Goal: Information Seeking & Learning: Learn about a topic

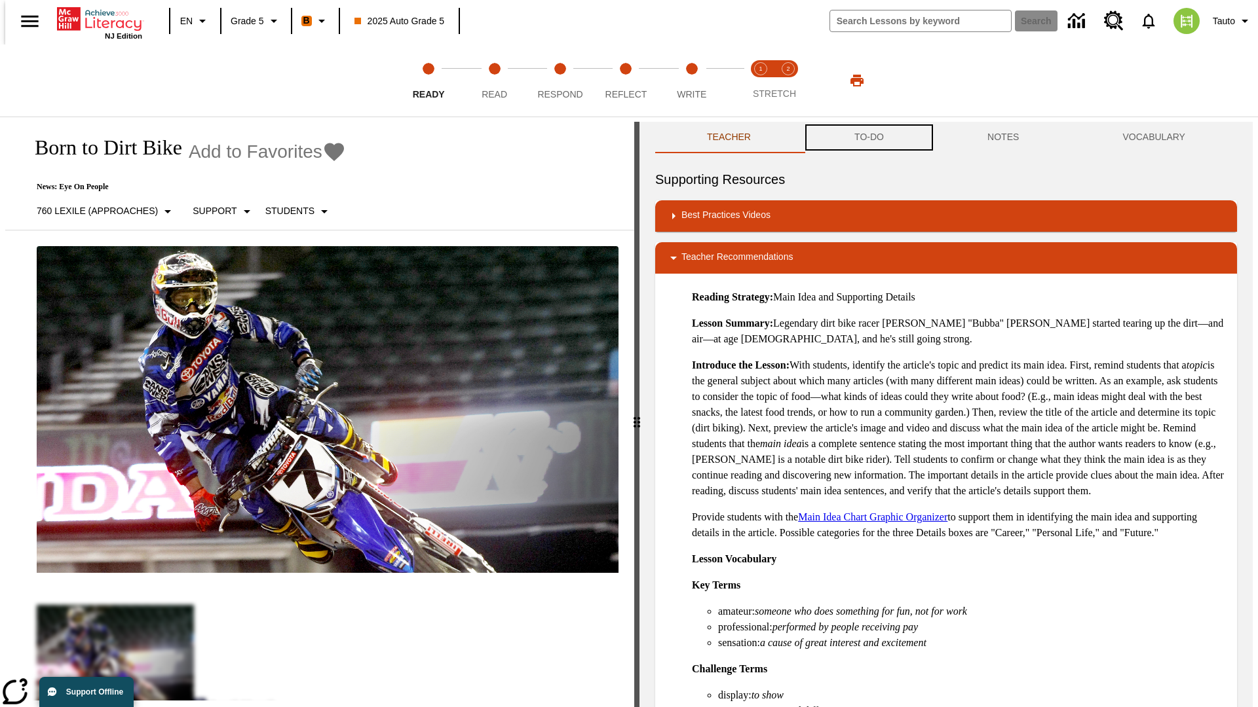
click at [868, 138] on button "TO-DO" at bounding box center [868, 137] width 133 height 31
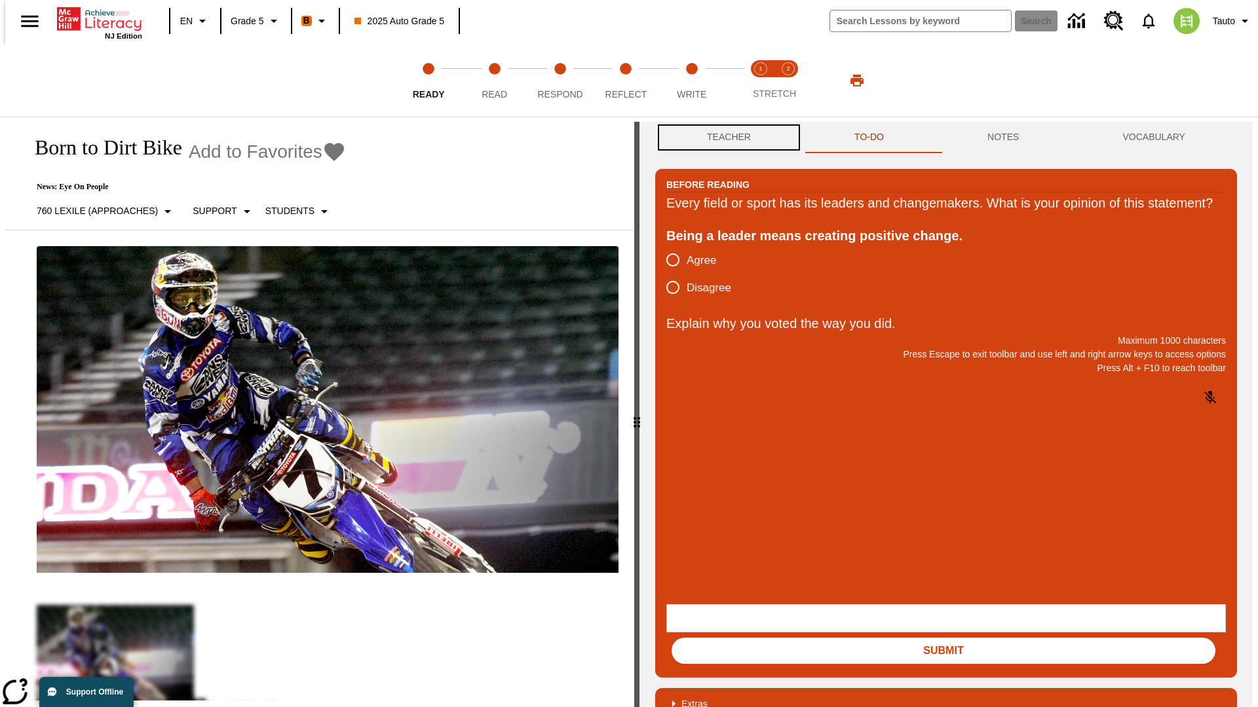
scroll to position [1, 0]
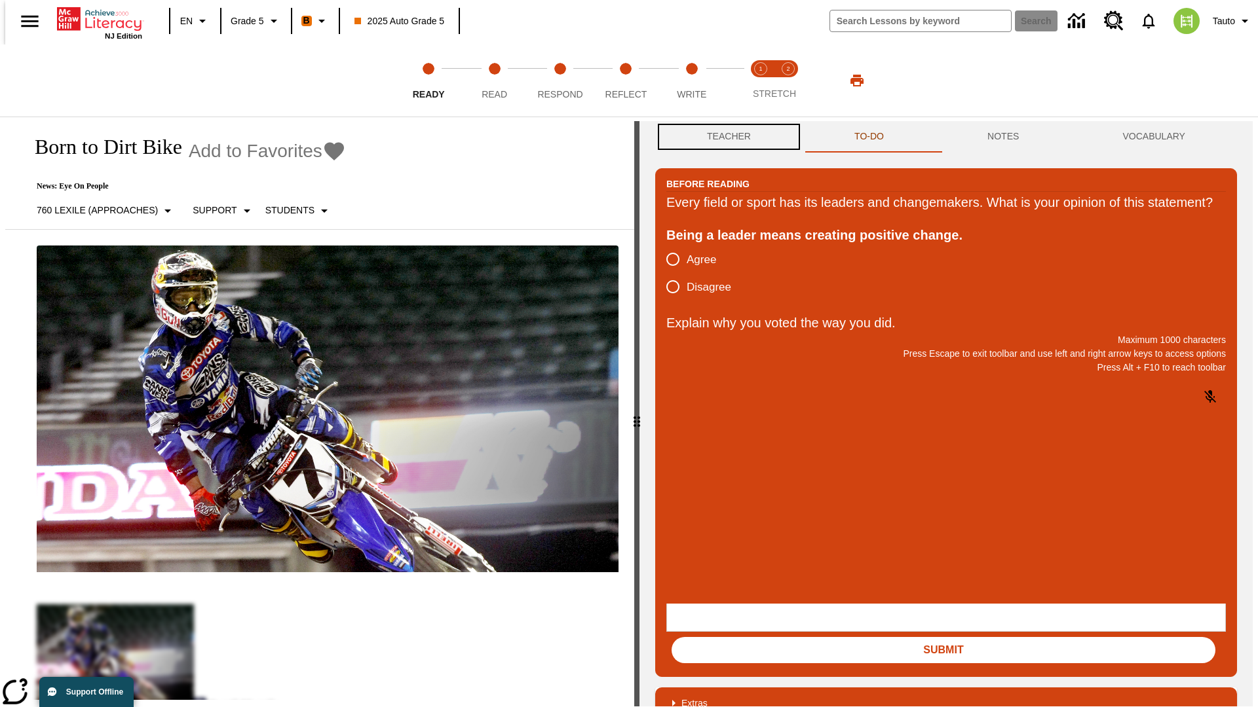
click at [724, 138] on button "Teacher" at bounding box center [728, 136] width 147 height 31
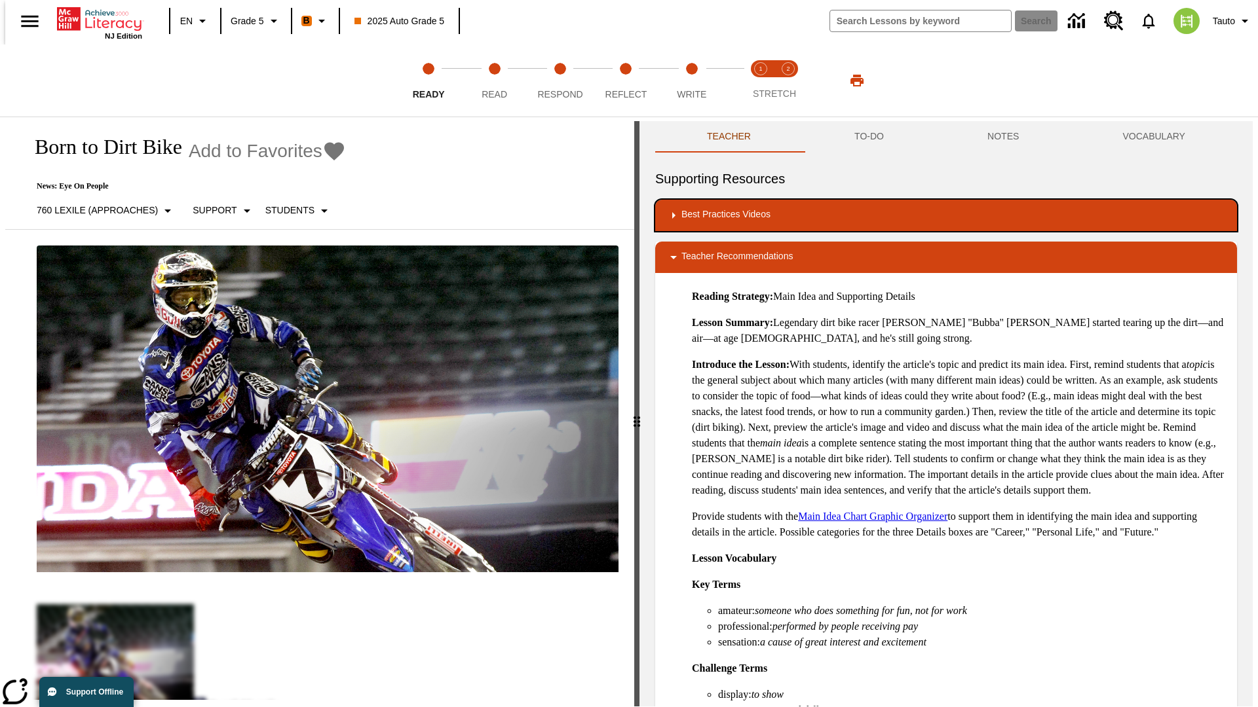
click at [946, 216] on div "Best Practices Videos" at bounding box center [945, 216] width 561 height 16
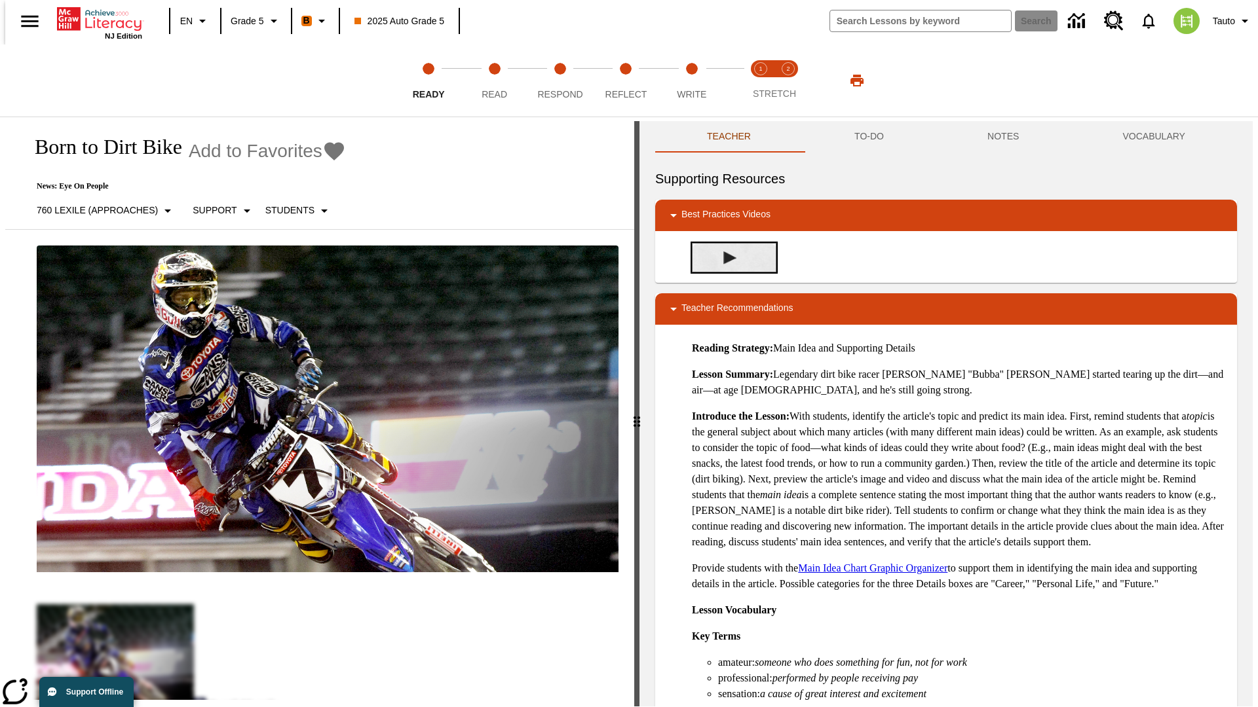
click at [724, 257] on img "Building Academic Vocabulary" at bounding box center [729, 258] width 13 height 13
click at [494, 81] on span "Read" at bounding box center [494, 89] width 26 height 24
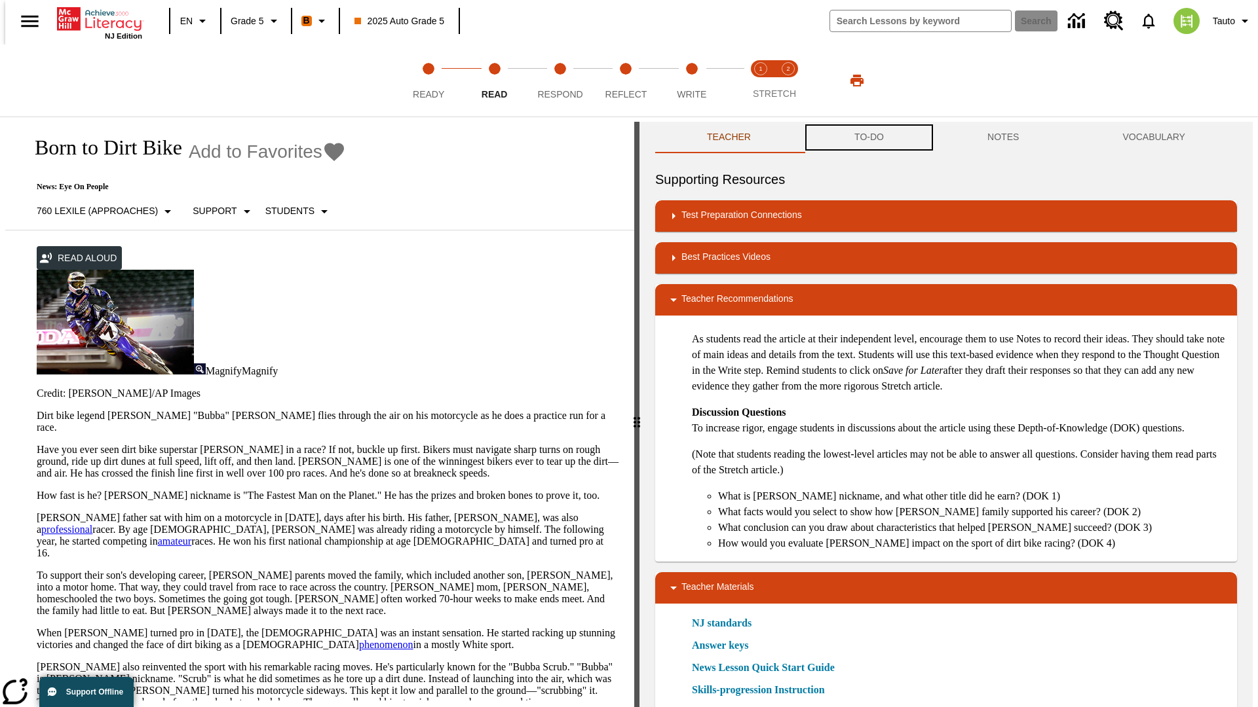
scroll to position [1, 0]
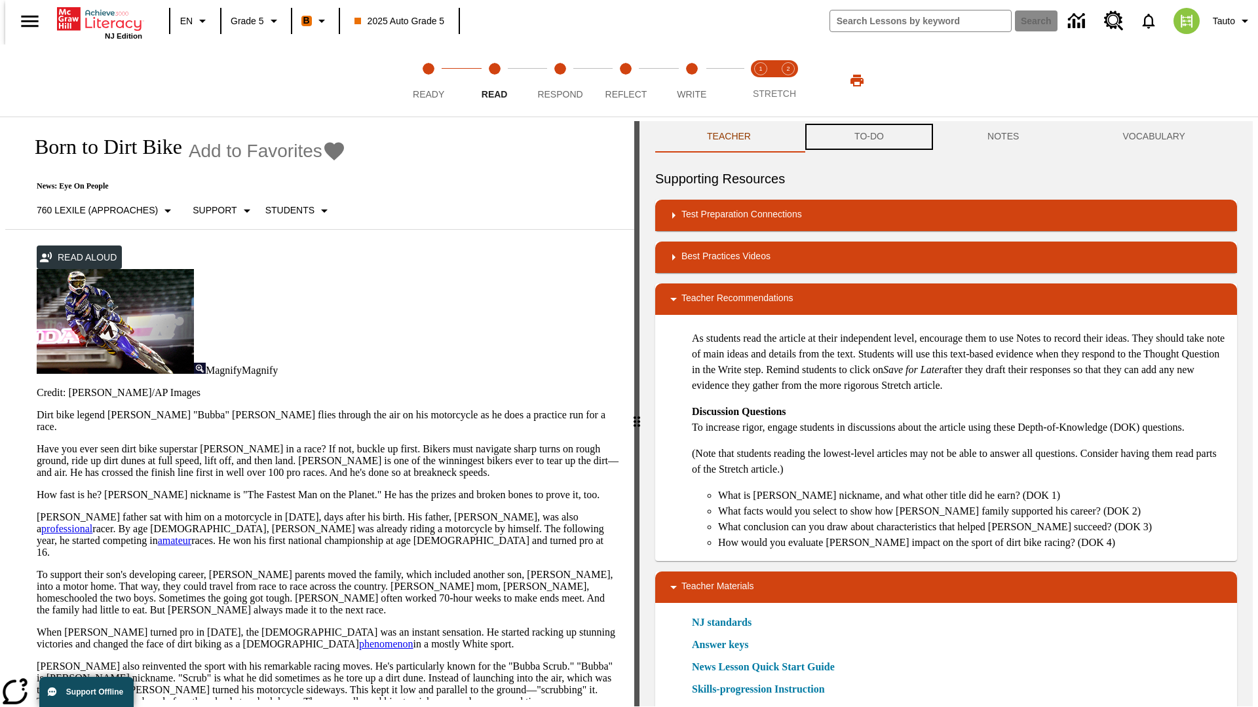
click at [868, 138] on button "TO-DO" at bounding box center [868, 136] width 133 height 31
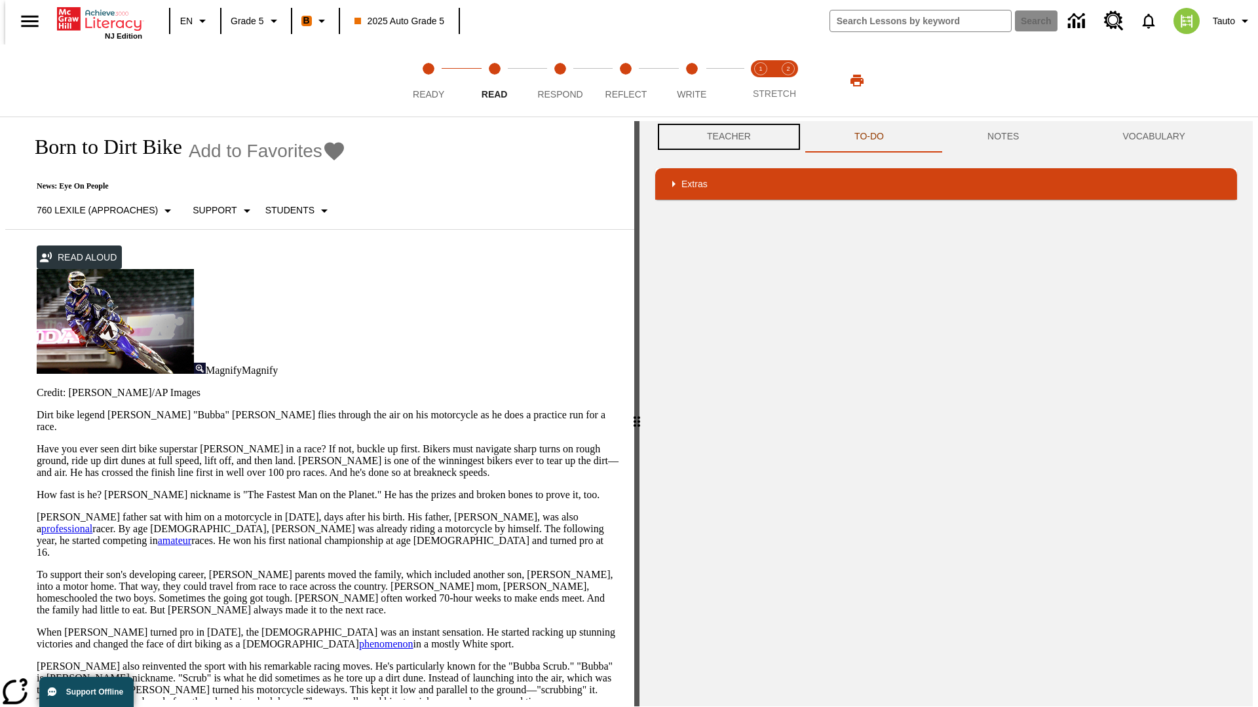
click at [724, 137] on button "Teacher" at bounding box center [728, 136] width 147 height 31
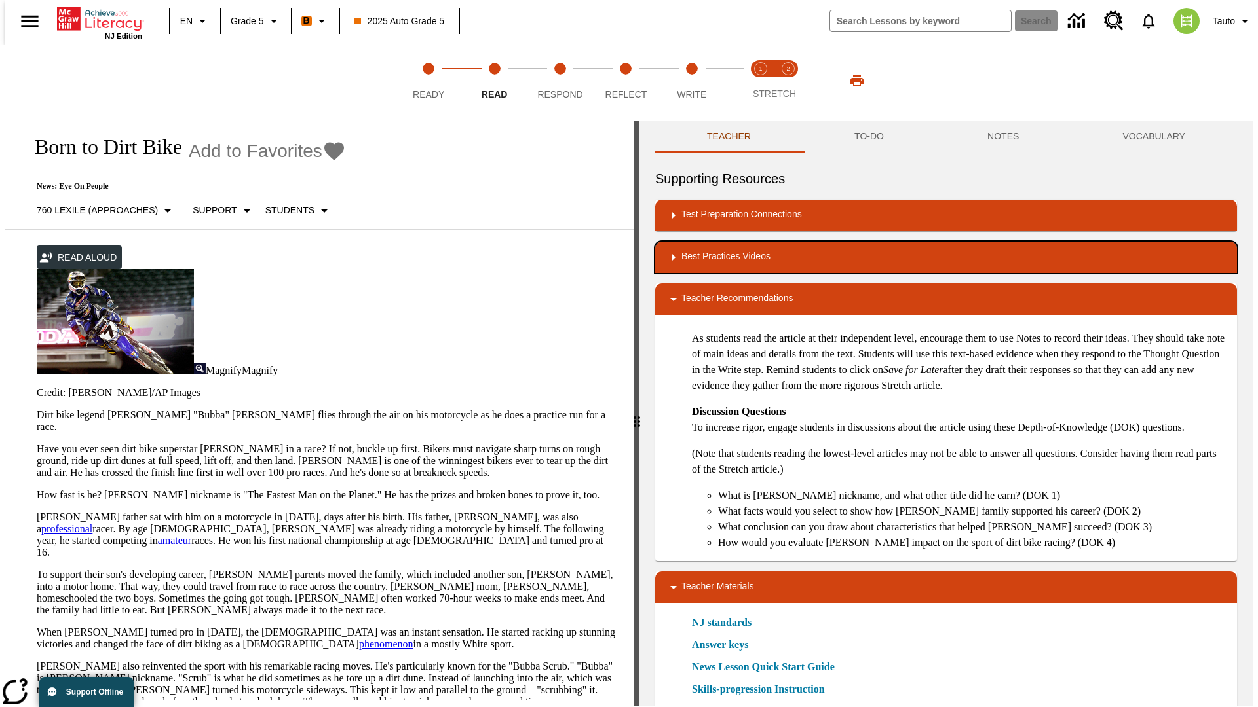
click at [946, 257] on div "Best Practices Videos" at bounding box center [945, 258] width 561 height 16
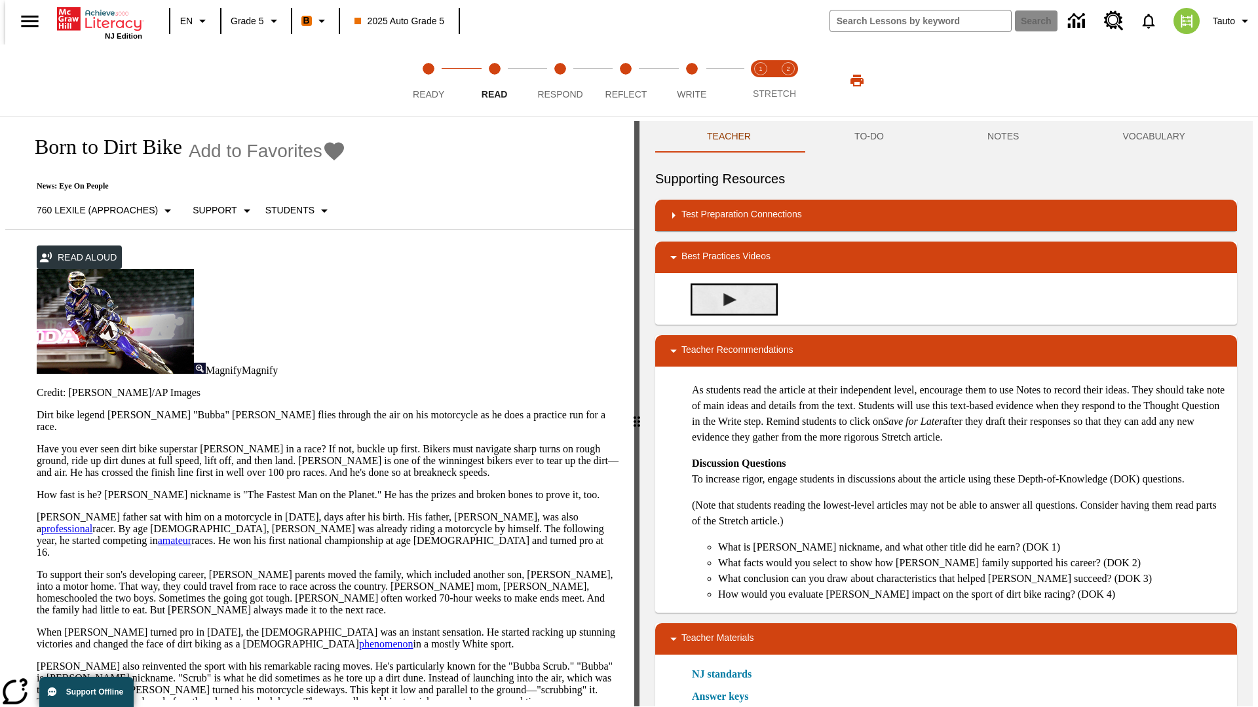
click at [724, 299] on img "Summarization" at bounding box center [729, 299] width 13 height 13
click at [760, 81] on span "Stretch Read step 1 of 2" at bounding box center [760, 89] width 17 height 24
